Goal: Task Accomplishment & Management: Manage account settings

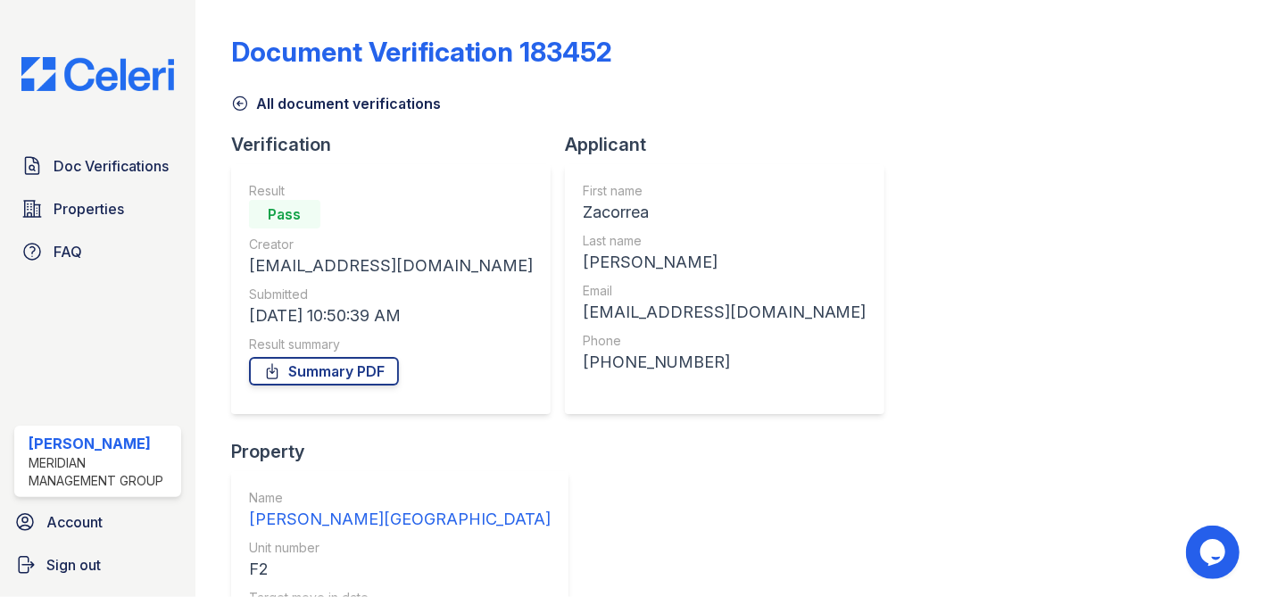
scroll to position [39, 0]
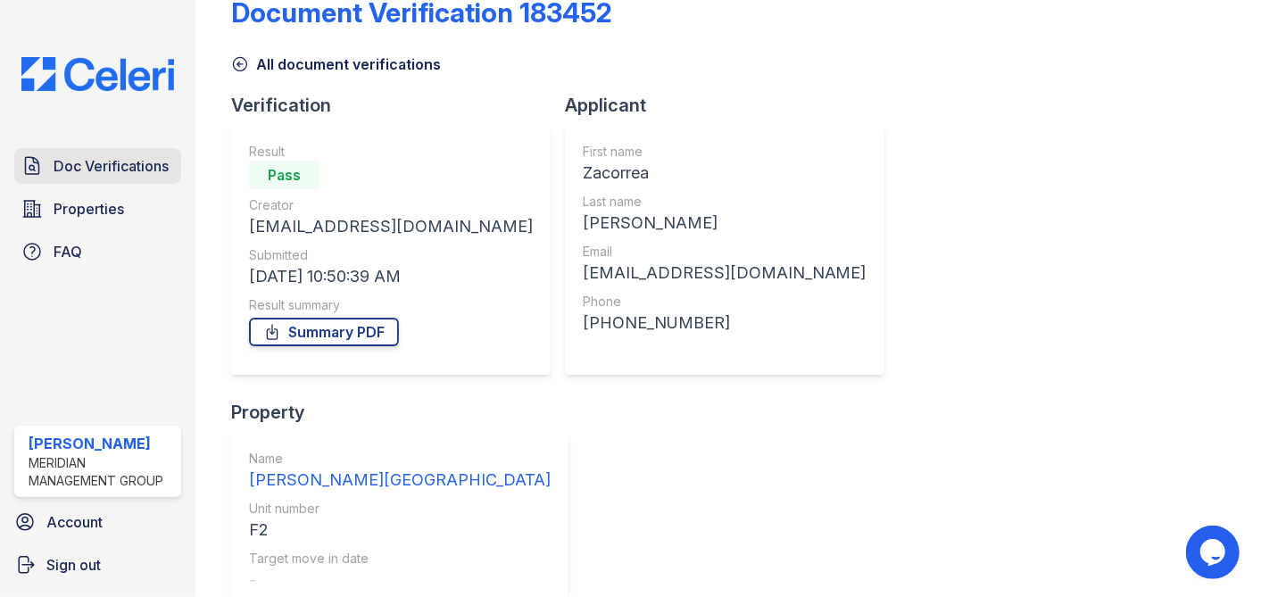
click at [63, 168] on span "Doc Verifications" at bounding box center [111, 165] width 115 height 21
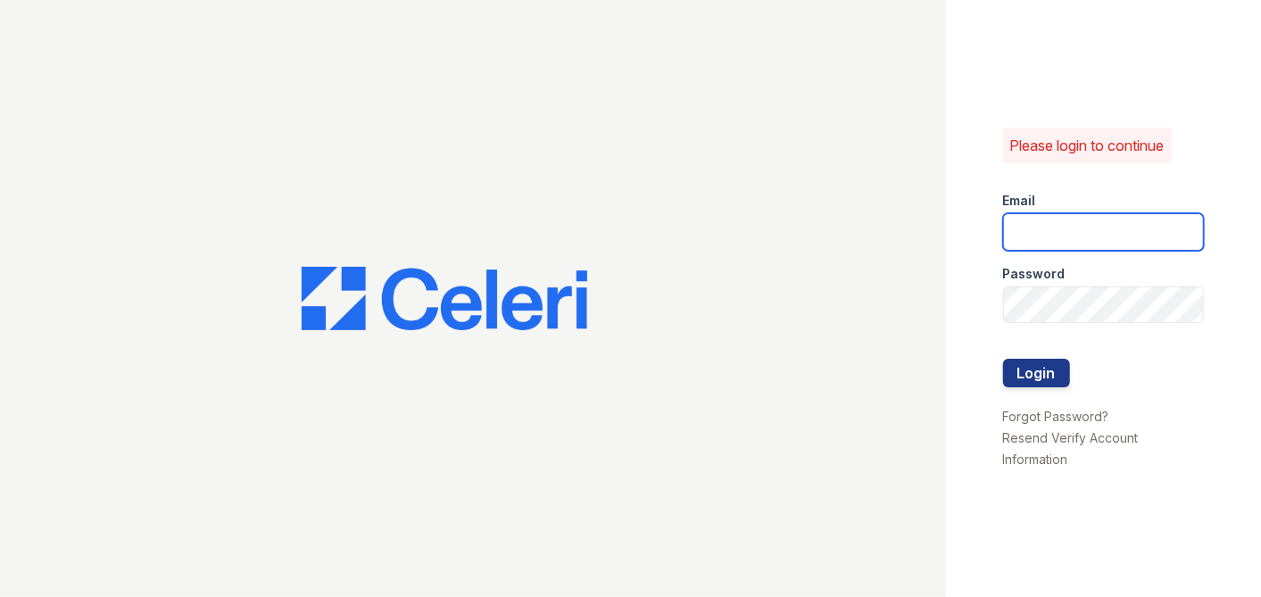
type input "[EMAIL_ADDRESS][DOMAIN_NAME]"
drag, startPoint x: 1196, startPoint y: 228, endPoint x: 915, endPoint y: 228, distance: 281.1
click at [926, 236] on div "Please login to continue Email [EMAIL_ADDRESS][DOMAIN_NAME] Password Login Forg…" at bounding box center [630, 298] width 1261 height 597
click at [1003, 359] on button "Login" at bounding box center [1036, 373] width 67 height 29
type input "[EMAIL_ADDRESS][DOMAIN_NAME]"
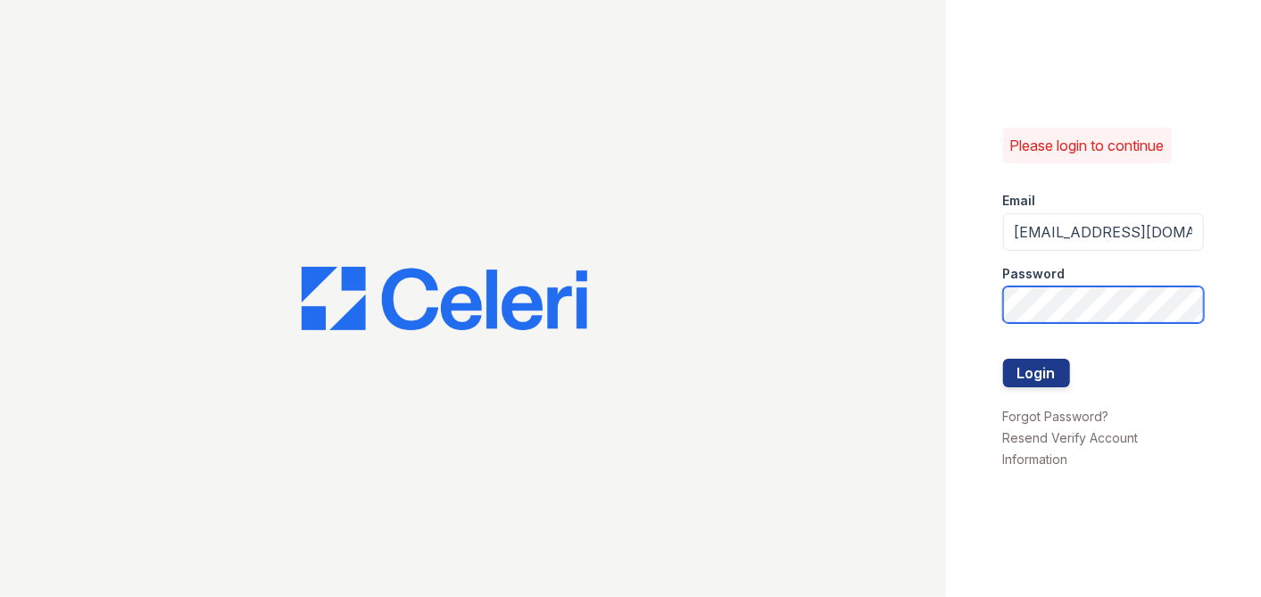
click at [964, 321] on div "Please login to continue Email [EMAIL_ADDRESS][DOMAIN_NAME] Password Login Forg…" at bounding box center [1103, 298] width 315 height 597
click at [1003, 359] on button "Login" at bounding box center [1036, 373] width 67 height 29
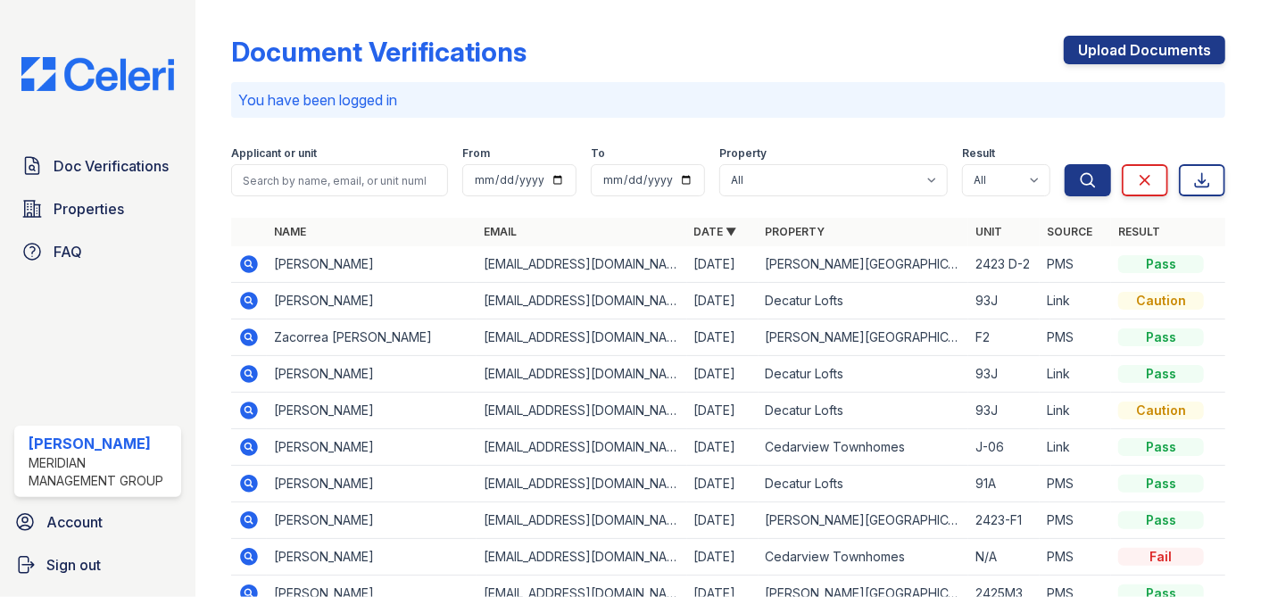
click at [702, 229] on link "Date ▼" at bounding box center [715, 231] width 43 height 13
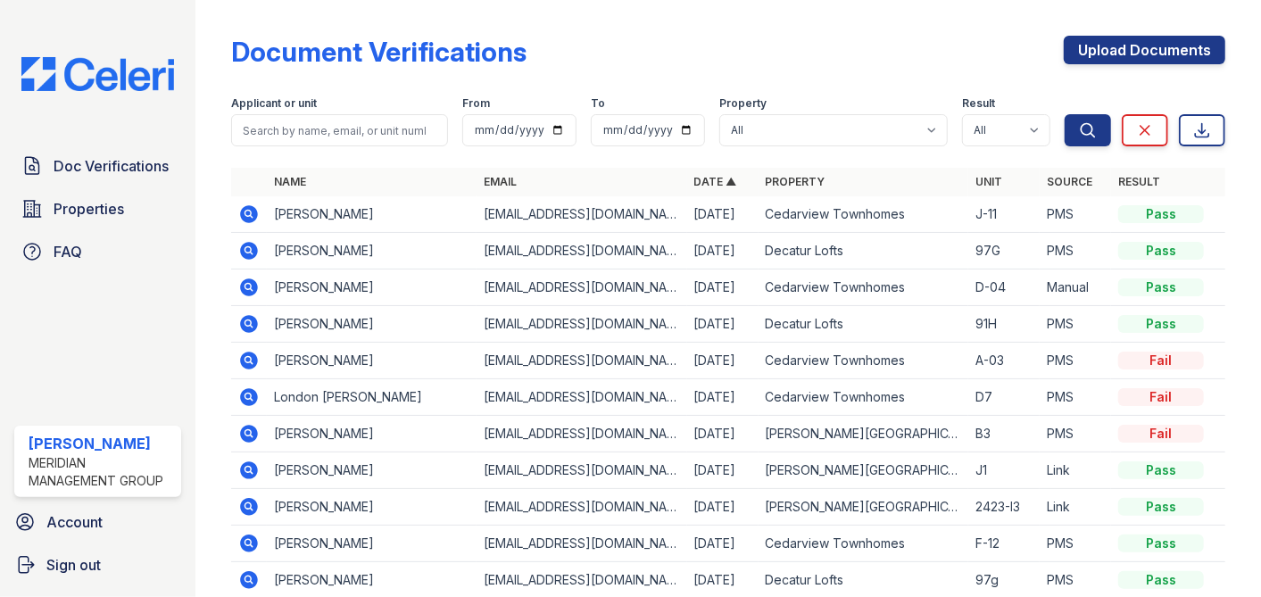
click at [694, 193] on th "Date ▲" at bounding box center [722, 182] width 71 height 29
click at [697, 183] on link "Date ▲" at bounding box center [715, 181] width 43 height 13
